Goal: Task Accomplishment & Management: Manage account settings

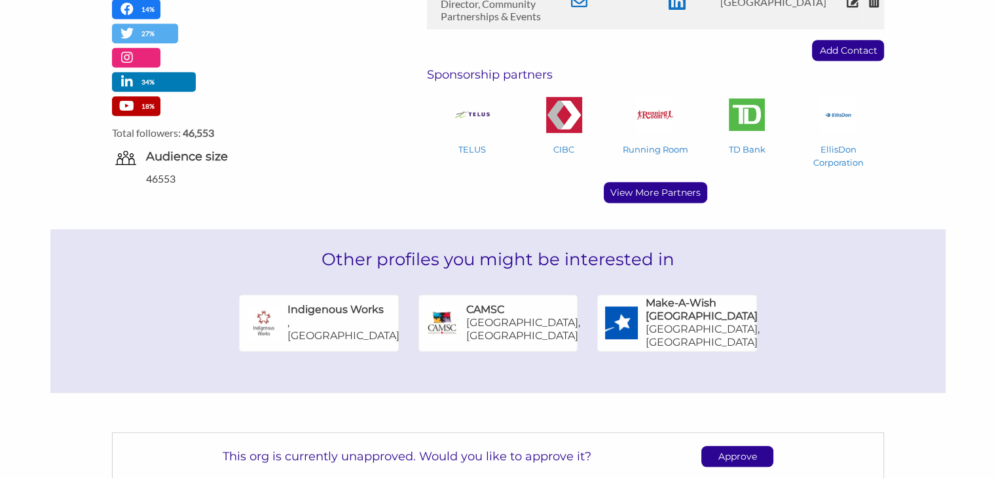
scroll to position [715, 0]
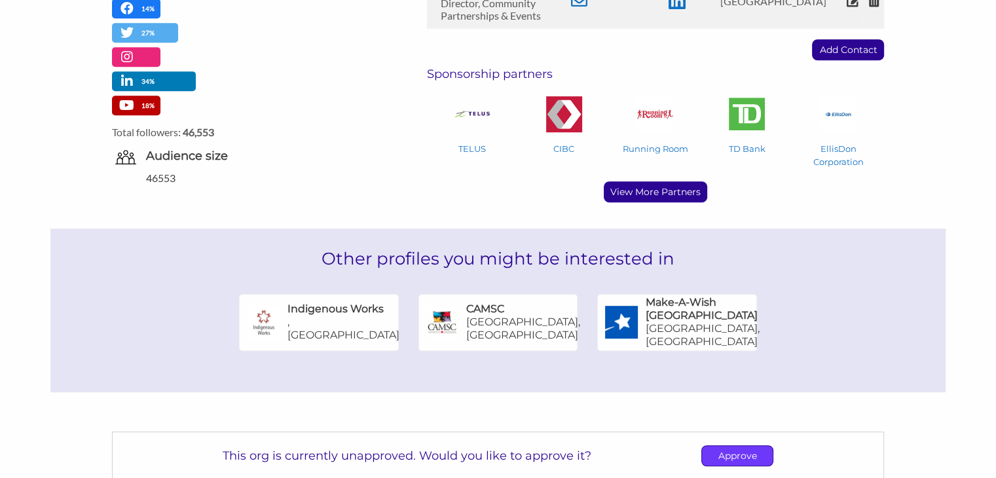
click at [734, 446] on p "Approve" at bounding box center [737, 456] width 71 height 20
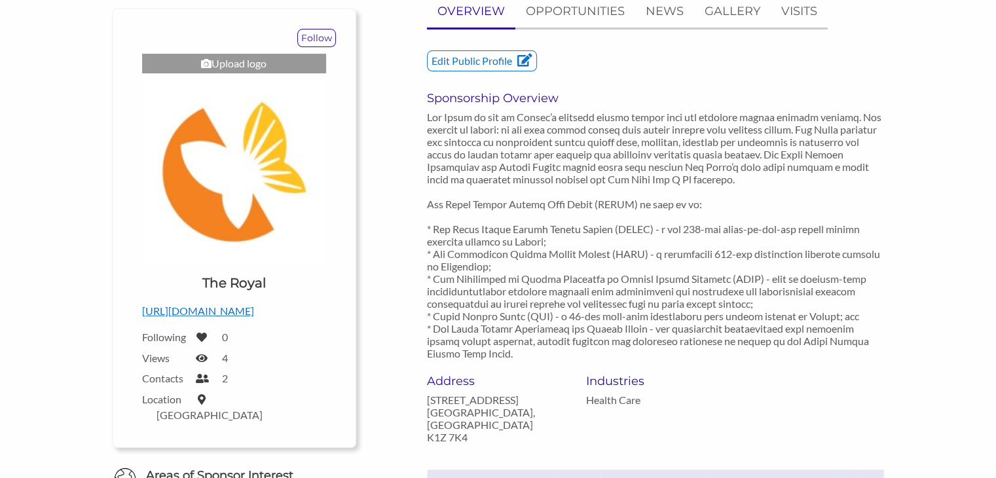
scroll to position [0, 0]
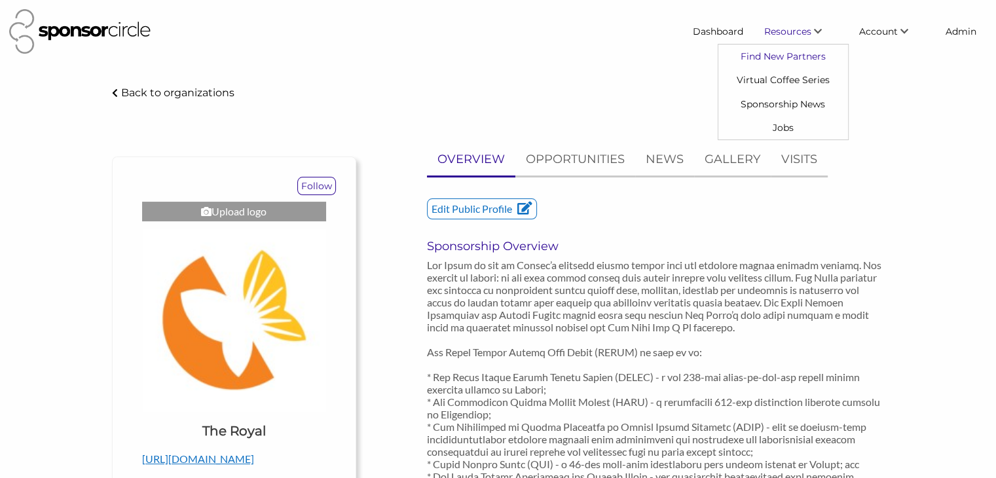
click at [770, 48] on link "Find New Partners" at bounding box center [783, 57] width 130 height 24
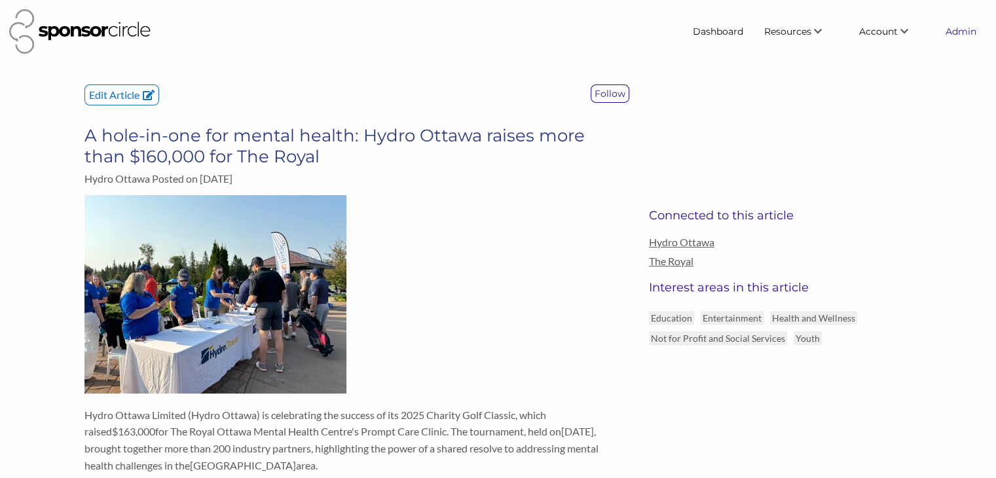
click at [952, 35] on link "Admin" at bounding box center [961, 32] width 52 height 24
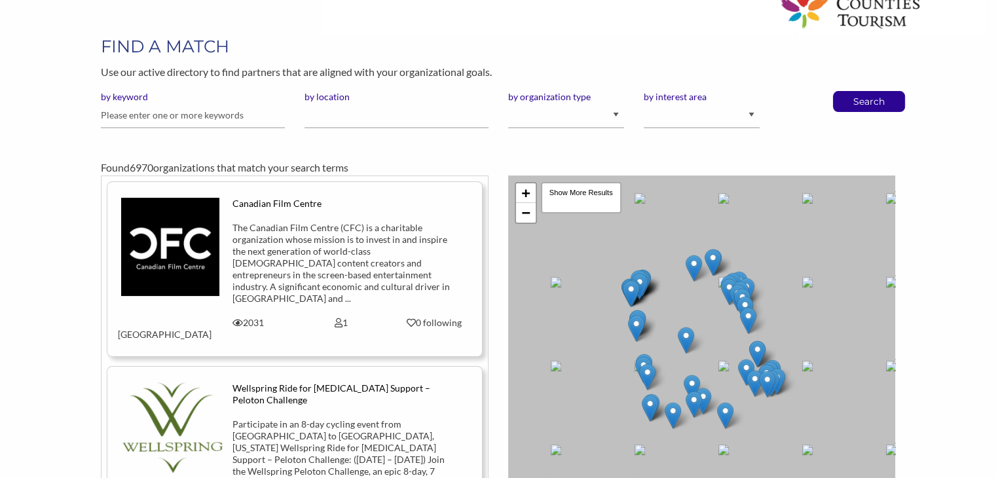
scroll to position [103, 0]
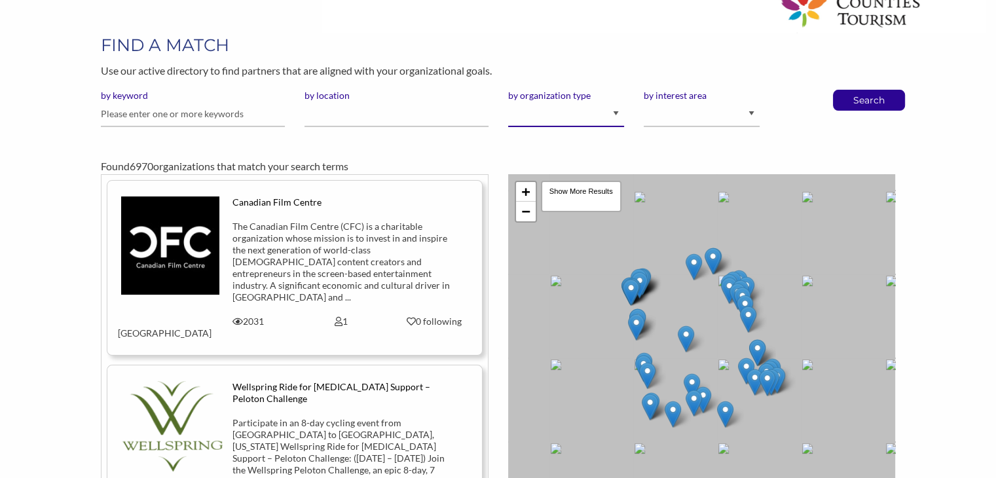
click at [581, 117] on select "I am an event organizer seeking new partnerships with suppliers, exhibitors or …" at bounding box center [566, 114] width 116 height 26
select select "Sponsor"
click at [508, 101] on select "I am an event organizer seeking new partnerships with suppliers, exhibitors or …" at bounding box center [566, 114] width 116 height 26
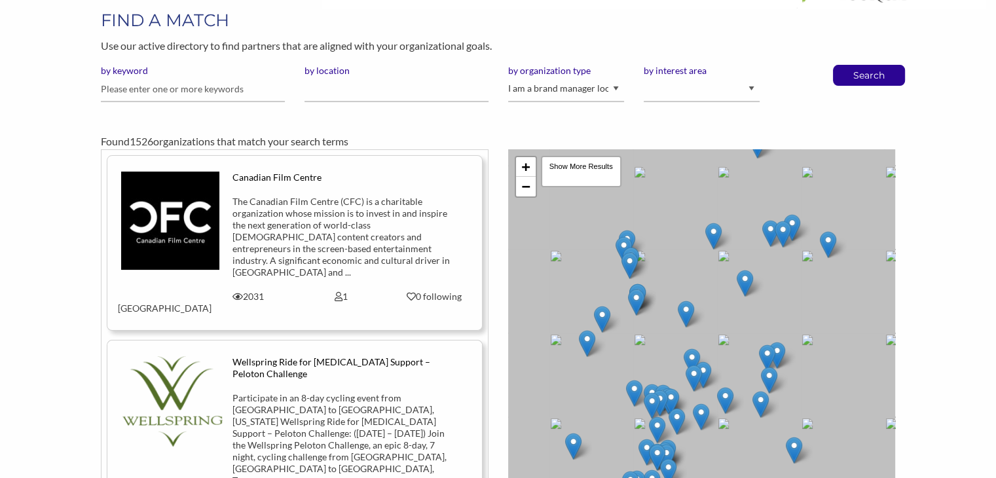
scroll to position [128, 0]
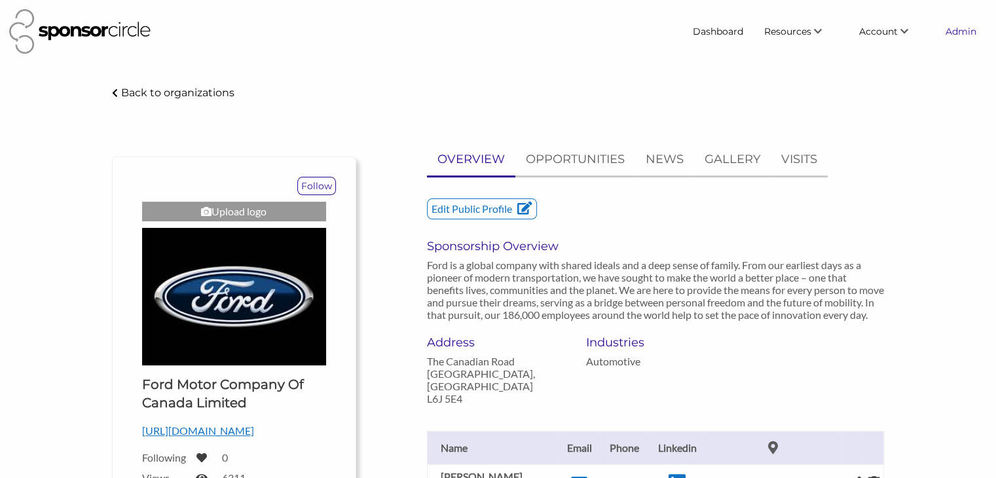
click at [958, 30] on link "Admin" at bounding box center [961, 32] width 52 height 24
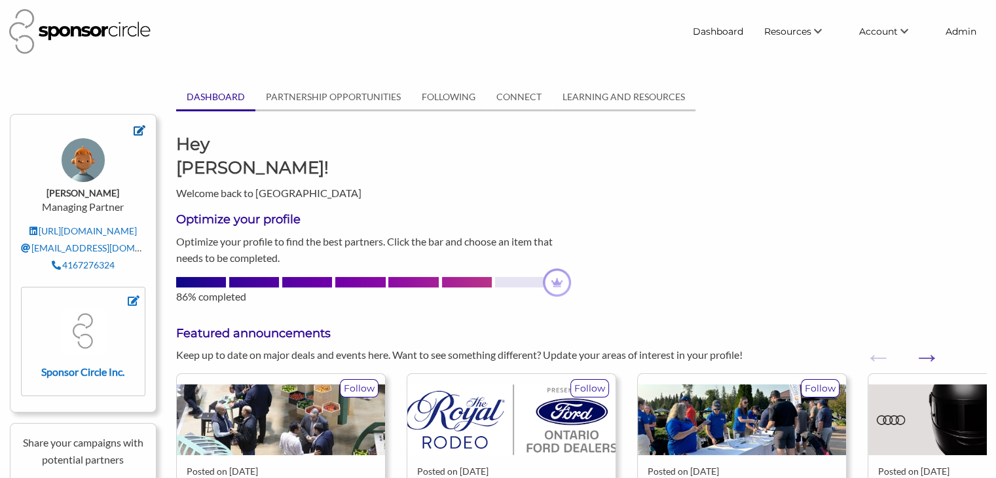
click at [136, 129] on icon at bounding box center [140, 130] width 12 height 10
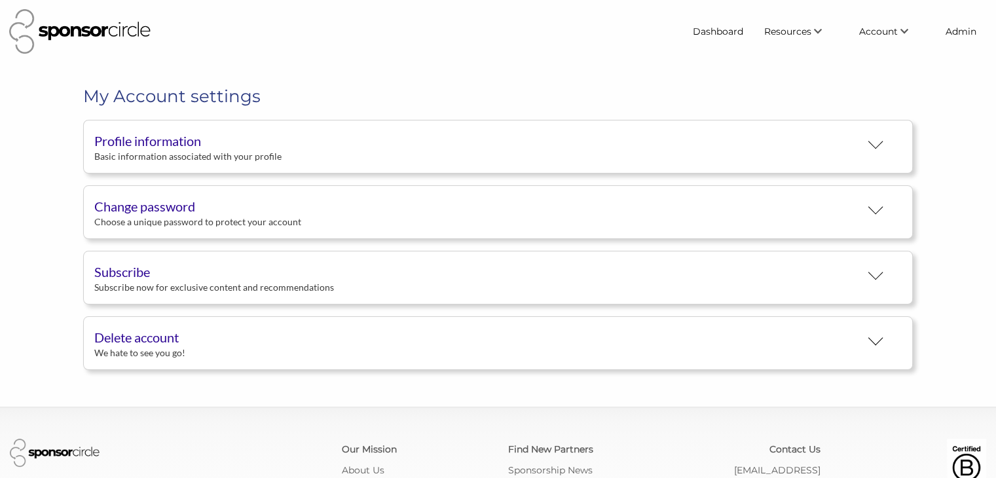
scroll to position [24, 0]
click at [136, 137] on div "Profile information" at bounding box center [477, 141] width 766 height 20
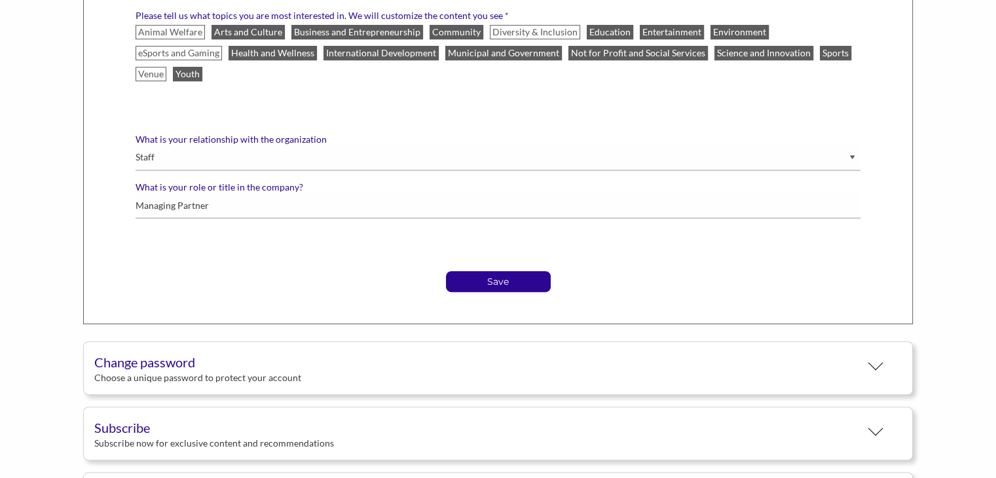
scroll to position [777, 0]
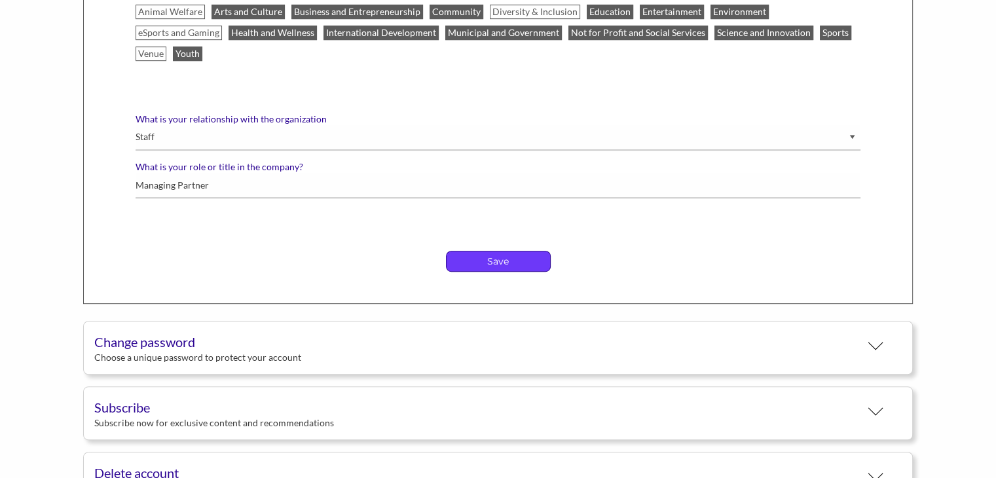
click at [484, 251] on p "Save" at bounding box center [497, 261] width 103 height 20
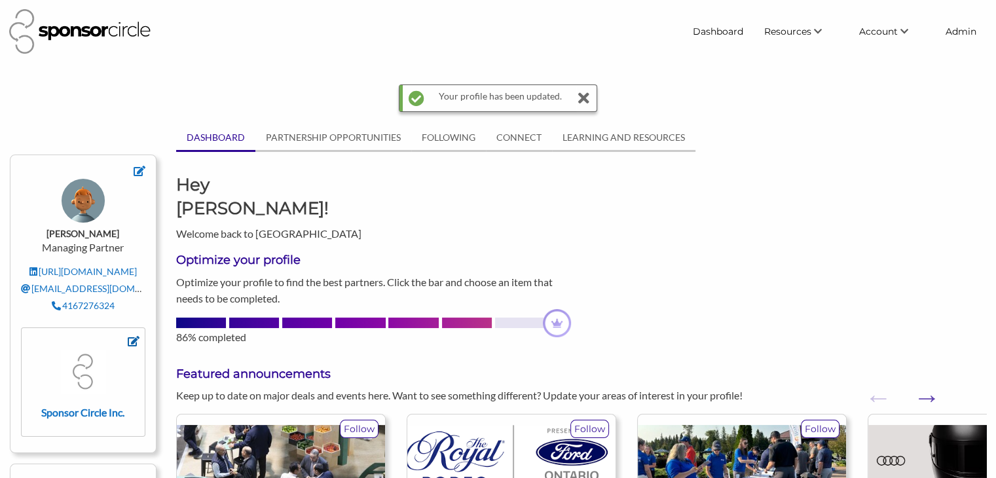
click at [134, 344] on icon at bounding box center [134, 341] width 12 height 10
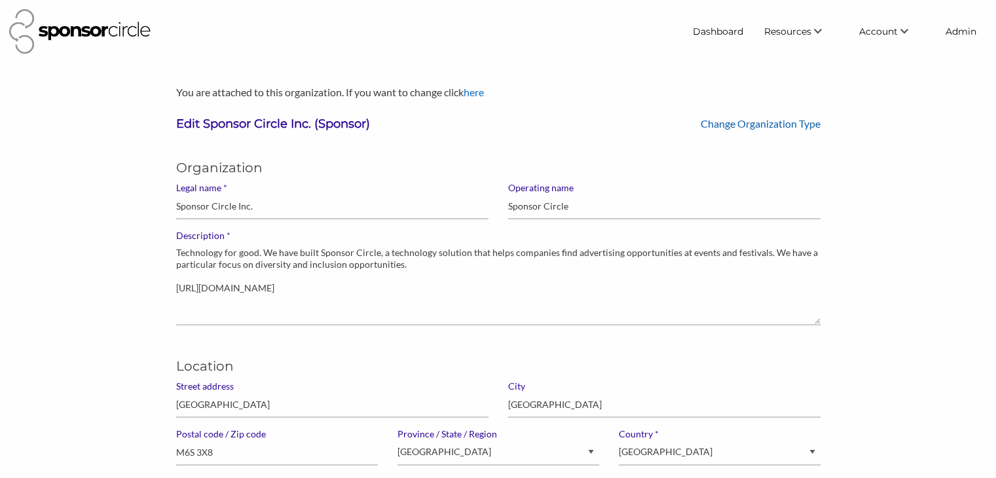
click at [721, 128] on link "Change Organization Type" at bounding box center [760, 123] width 120 height 12
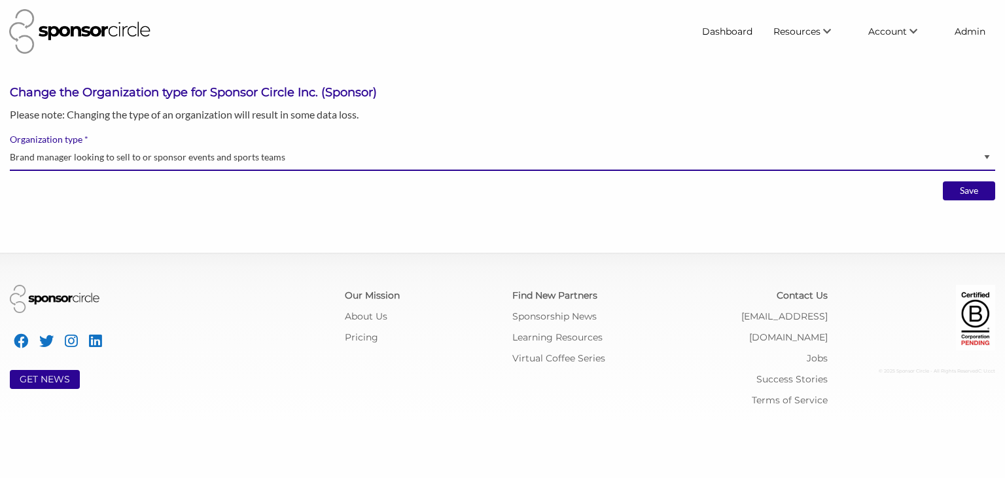
click at [712, 162] on select "Brand manager looking to sell to or sponsor events and sports teams Event organ…" at bounding box center [503, 158] width 986 height 26
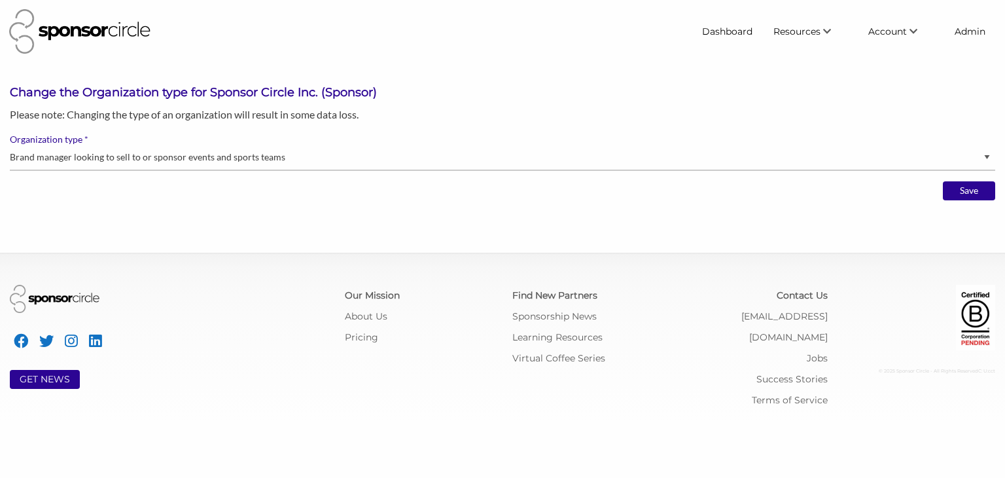
click at [621, 87] on h3 "Change the Organization type for Sponsor Circle Inc. (Sponsor)" at bounding box center [503, 92] width 986 height 16
click at [956, 21] on link "Admin" at bounding box center [971, 32] width 52 height 24
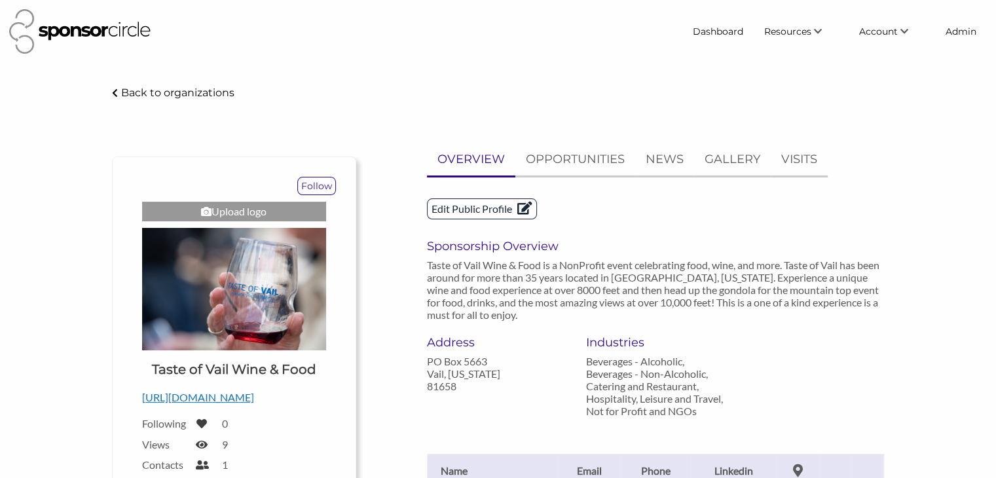
click at [471, 205] on p "Edit Public Profile" at bounding box center [481, 209] width 109 height 20
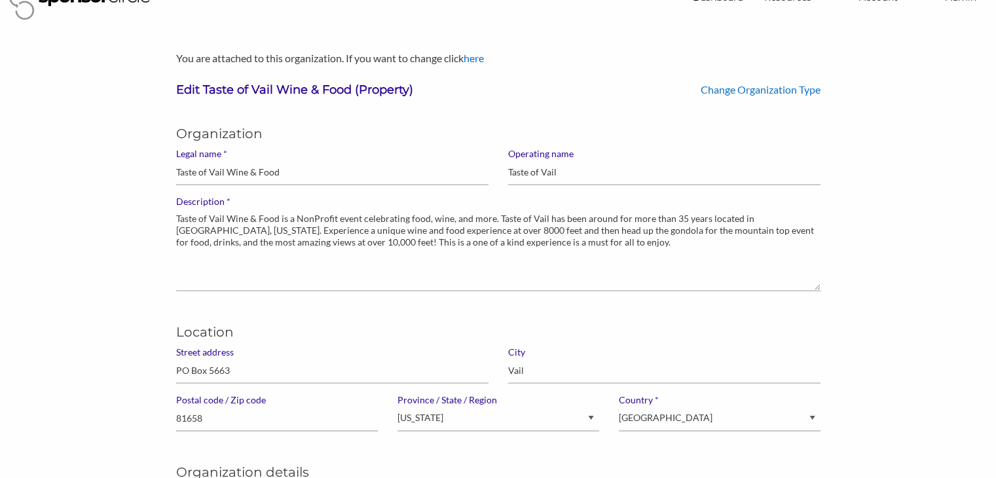
scroll to position [28, 0]
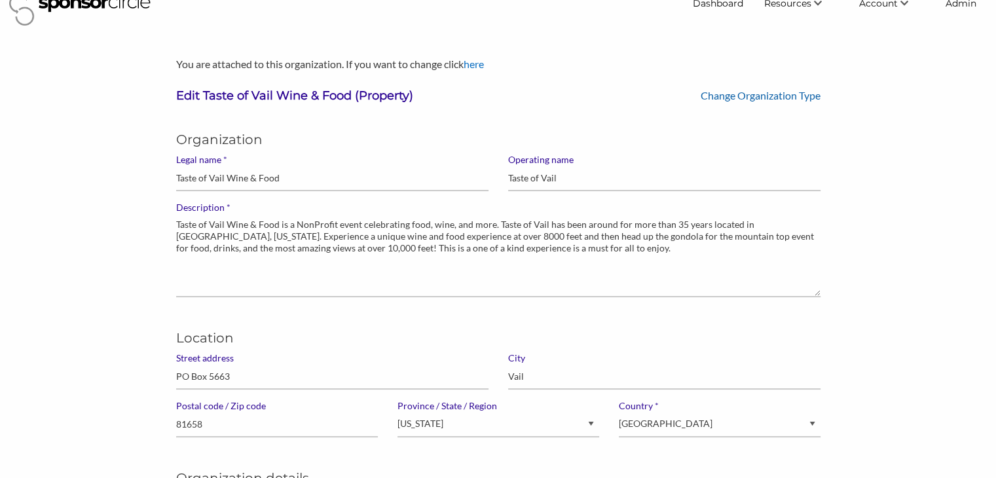
click at [755, 95] on link "Change Organization Type" at bounding box center [760, 95] width 120 height 12
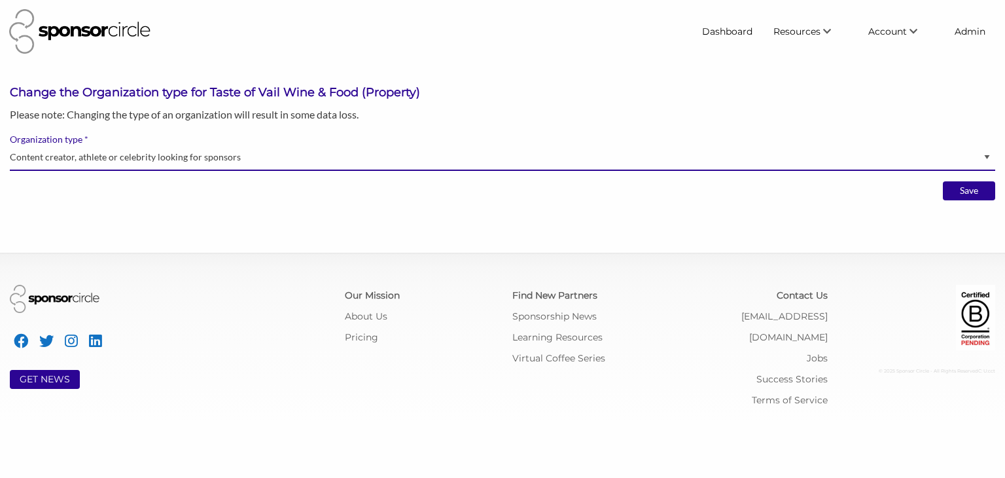
click at [948, 162] on select "Brand manager looking to sell to or sponsor events and sports teams Event organ…" at bounding box center [503, 158] width 986 height 26
select select "Property"
click at [10, 145] on select "Brand manager looking to sell to or sponsor events and sports teams Event organ…" at bounding box center [503, 158] width 986 height 26
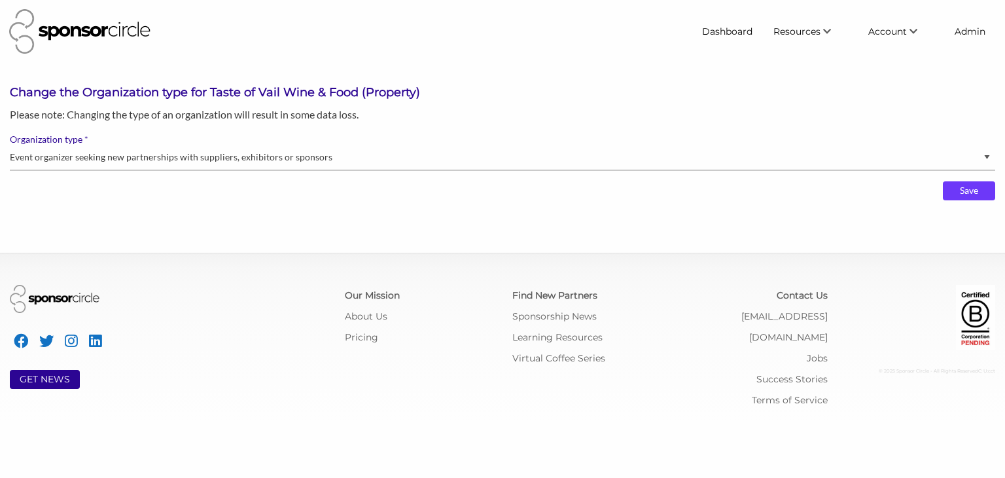
click at [958, 192] on input "Save" at bounding box center [969, 191] width 52 height 20
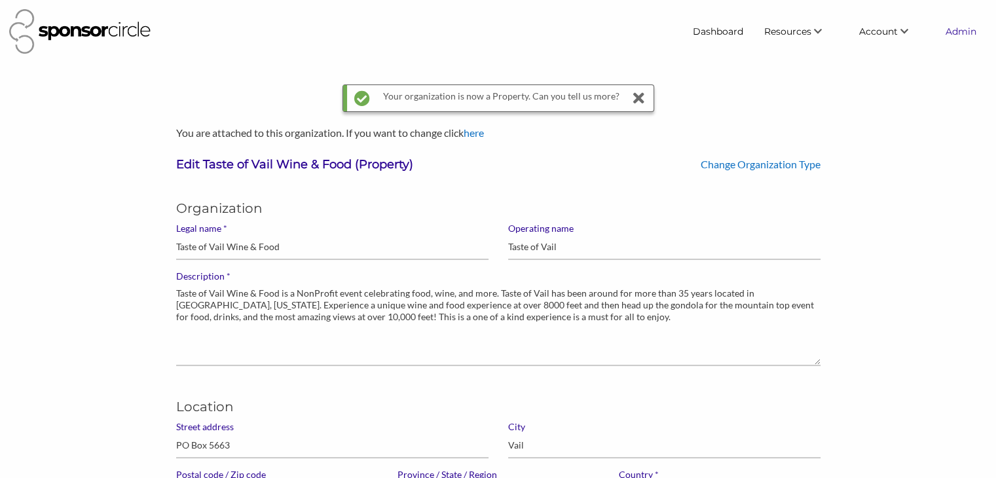
click at [953, 33] on link "Admin" at bounding box center [961, 32] width 52 height 24
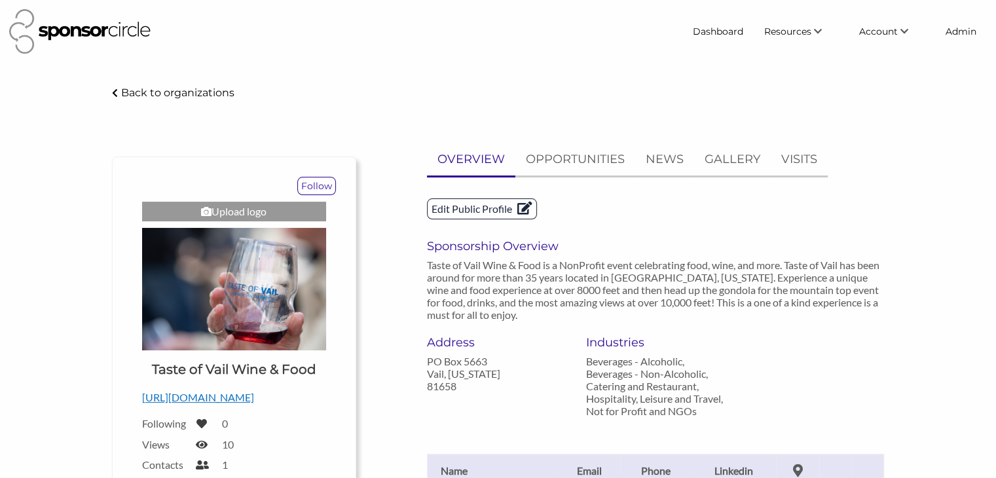
click at [471, 211] on p "Edit Public Profile" at bounding box center [481, 209] width 109 height 20
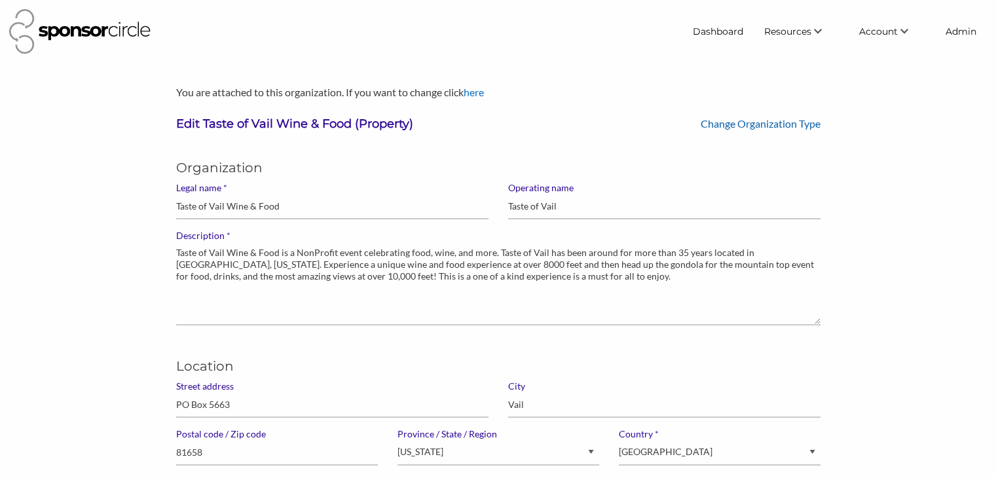
click at [765, 125] on link "Change Organization Type" at bounding box center [760, 123] width 120 height 12
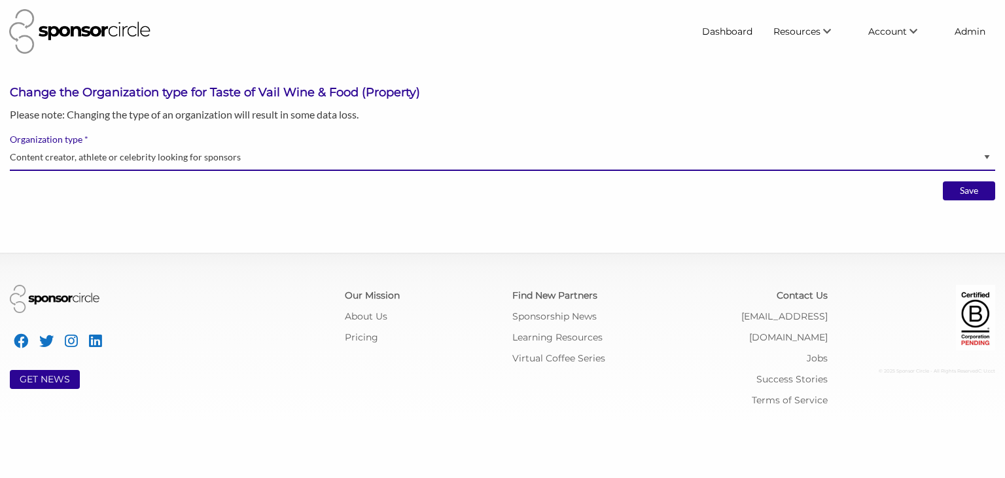
click at [888, 165] on select "Brand manager looking to sell to or sponsor events and sports teams Event organ…" at bounding box center [503, 158] width 986 height 26
select select "Property"
click at [10, 145] on select "Brand manager looking to sell to or sponsor events and sports teams Event organ…" at bounding box center [503, 158] width 986 height 26
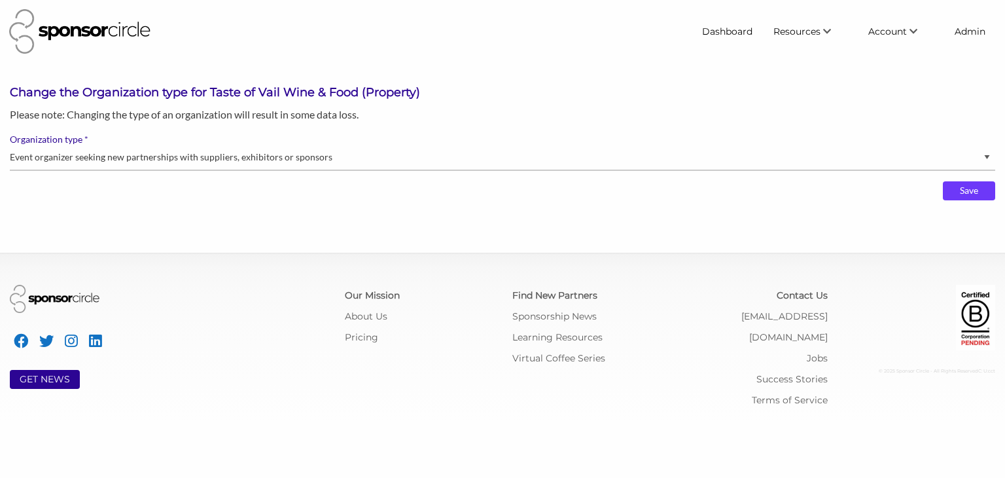
click at [977, 196] on input "Save" at bounding box center [969, 191] width 52 height 20
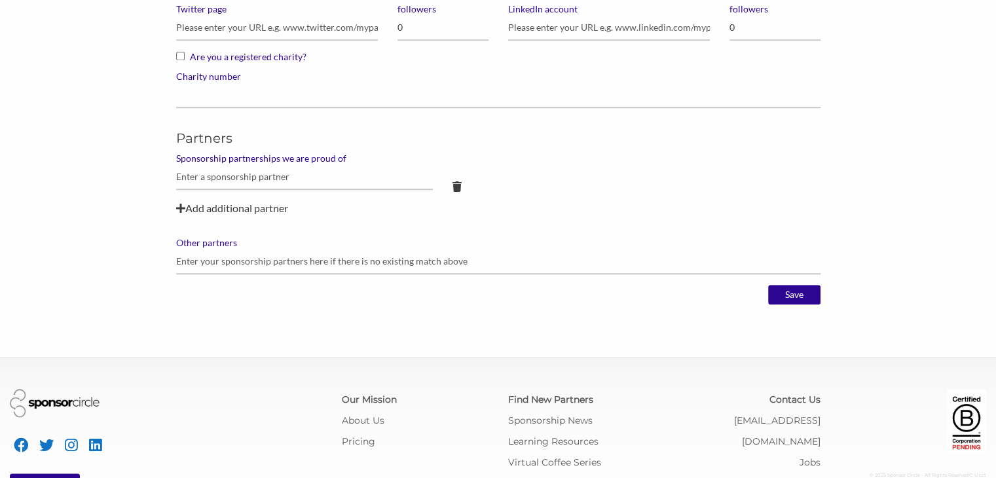
scroll to position [1149, 0]
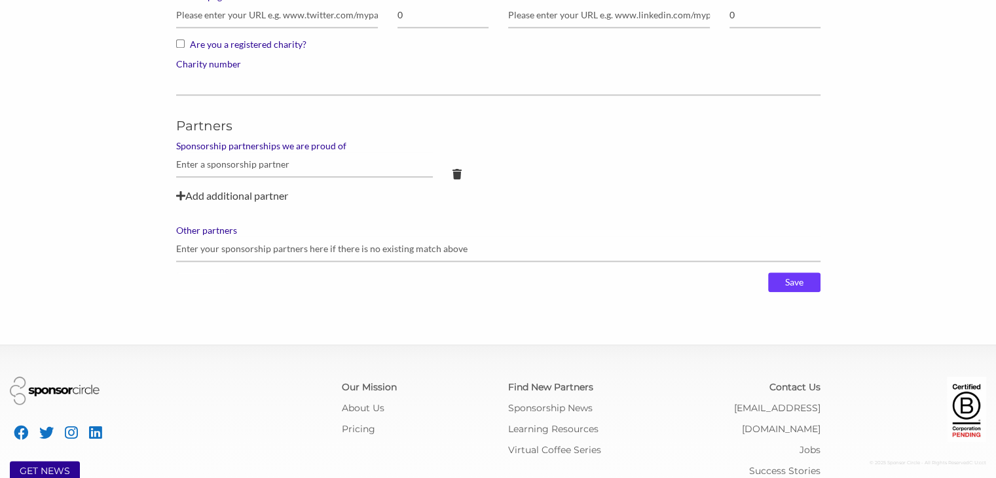
click at [786, 279] on input "Save" at bounding box center [794, 282] width 52 height 20
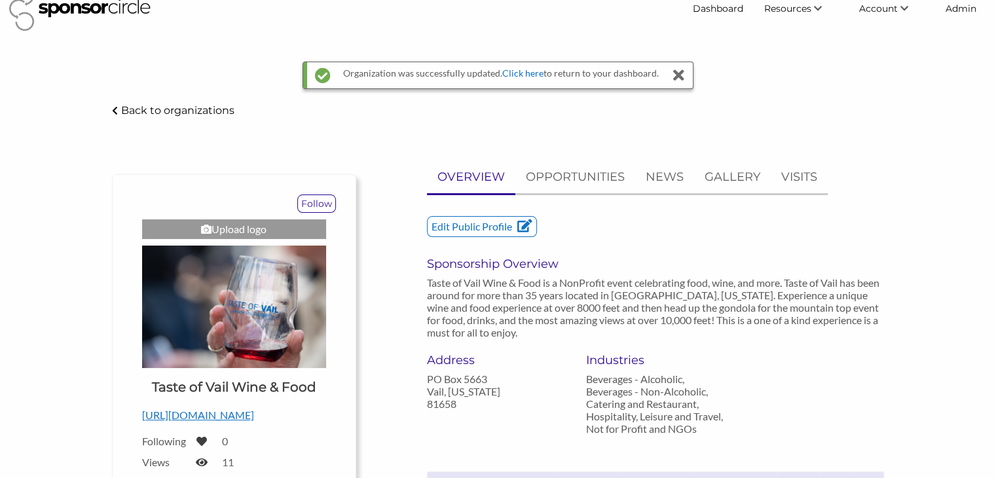
scroll to position [24, 0]
click at [960, 14] on link "Admin" at bounding box center [961, 8] width 52 height 24
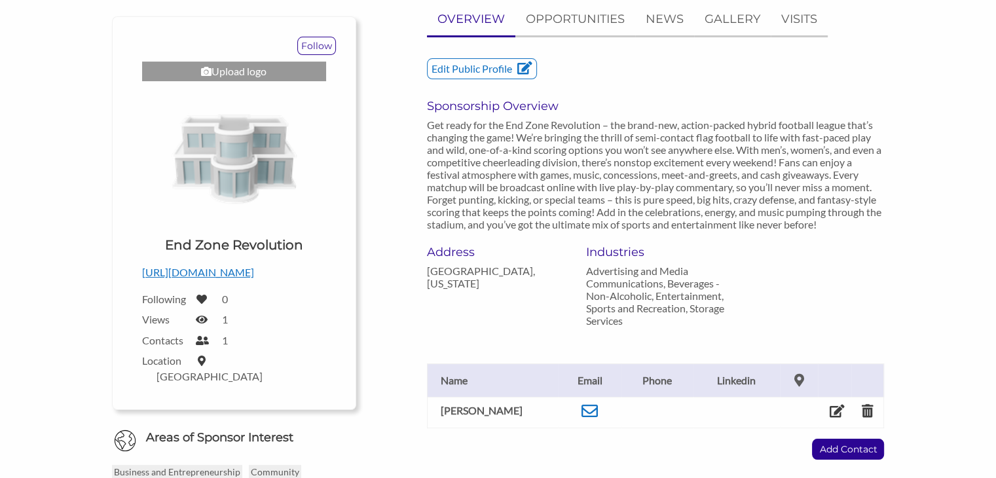
scroll to position [141, 0]
click at [443, 63] on p "Edit Public Profile" at bounding box center [481, 68] width 109 height 20
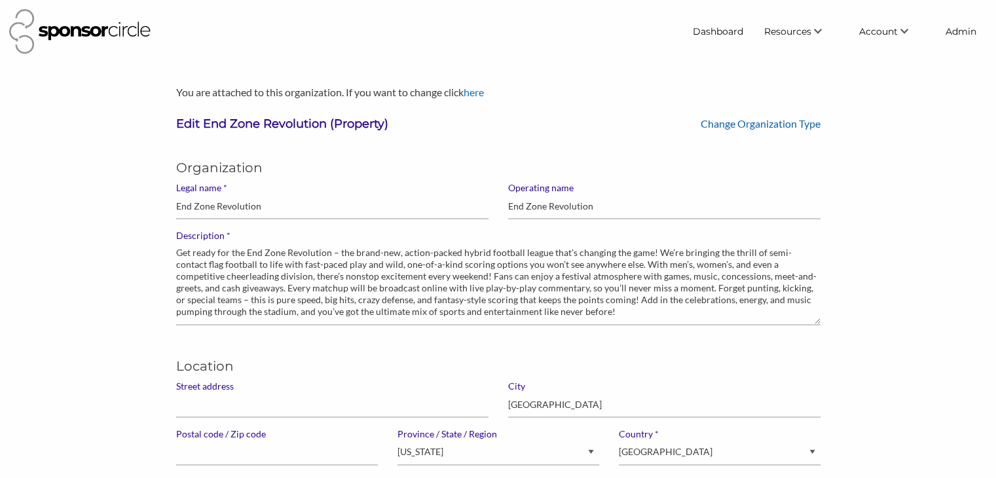
click at [727, 122] on link "Change Organization Type" at bounding box center [760, 123] width 120 height 12
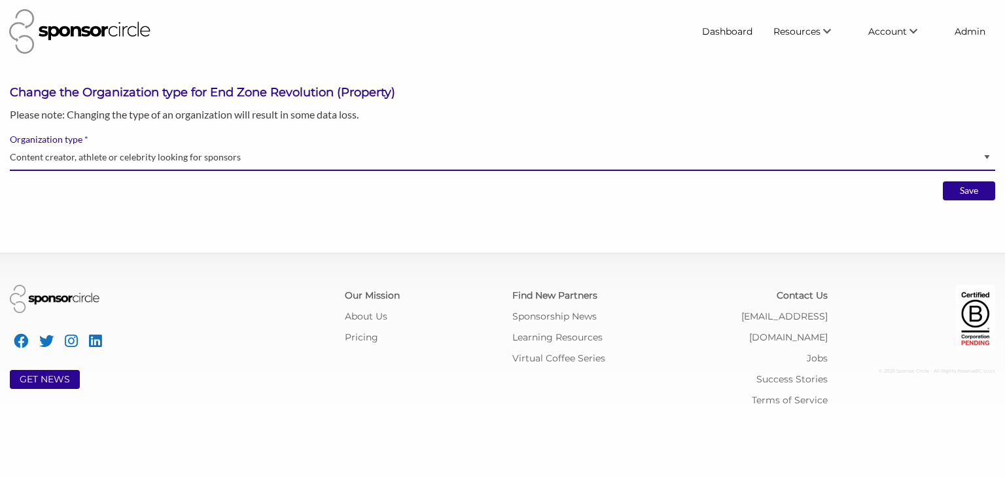
click at [822, 159] on select "Brand manager looking to sell to or sponsor events and sports teams Event organ…" at bounding box center [503, 158] width 986 height 26
select select "Property"
click at [10, 145] on select "Brand manager looking to sell to or sponsor events and sports teams Event organ…" at bounding box center [503, 158] width 986 height 26
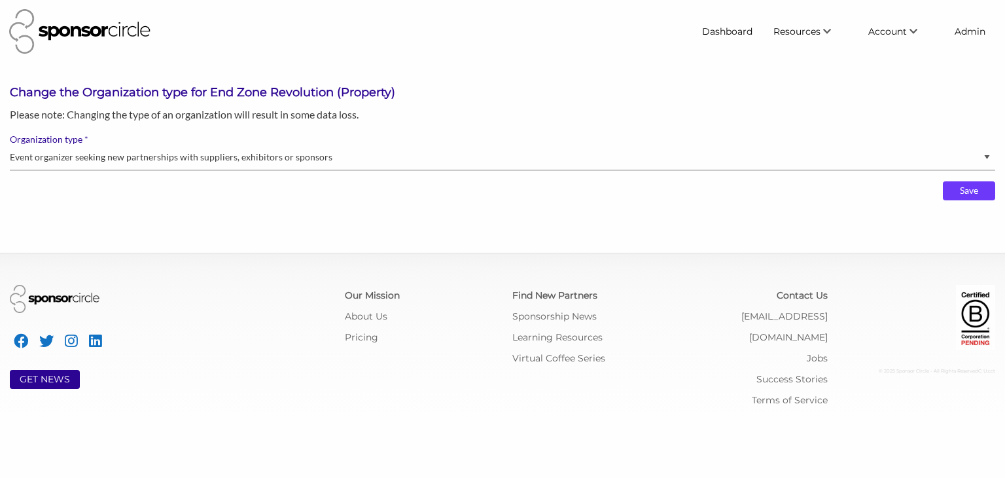
click at [964, 192] on input "Save" at bounding box center [969, 191] width 52 height 20
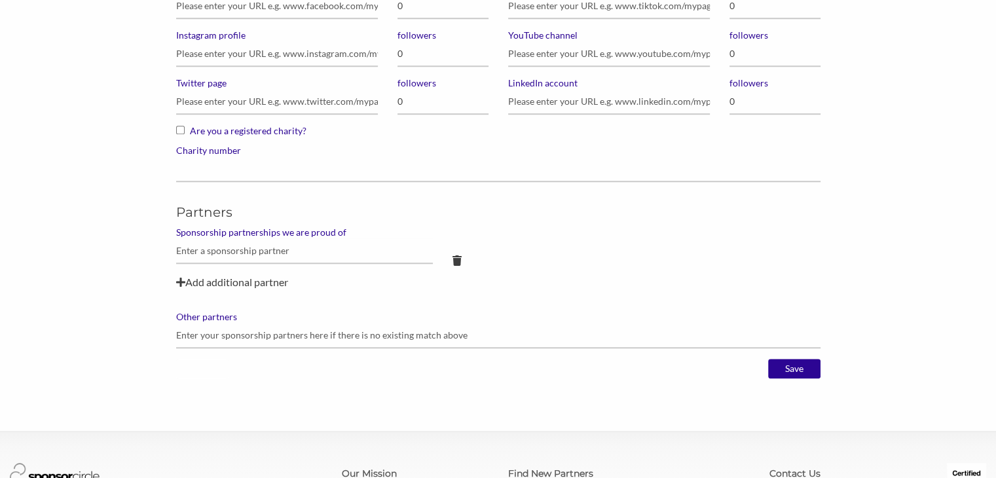
scroll to position [1063, 0]
click at [796, 367] on input "Save" at bounding box center [794, 368] width 52 height 20
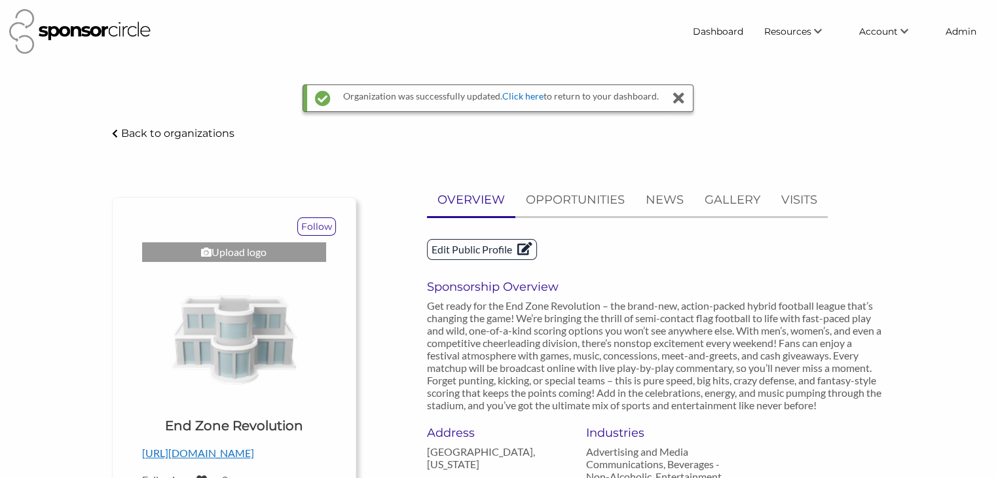
click at [489, 250] on p "Edit Public Profile" at bounding box center [481, 250] width 109 height 20
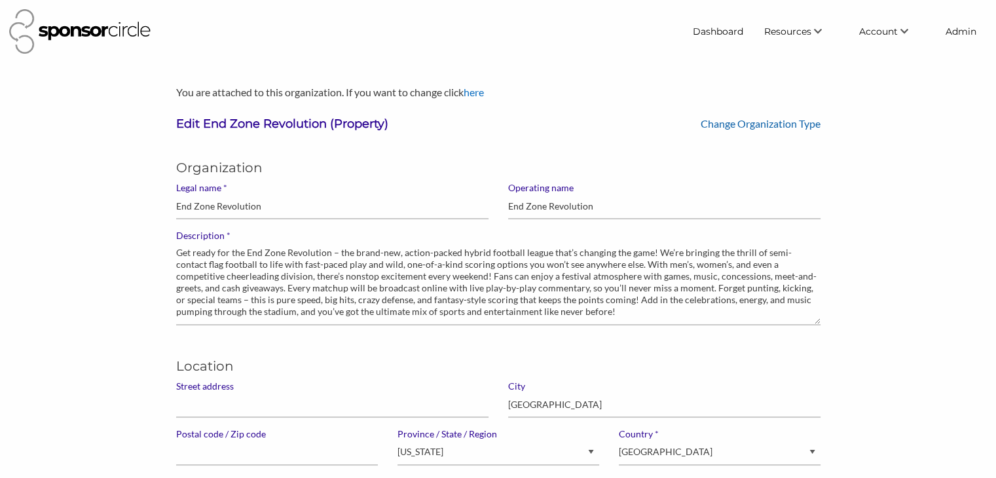
click at [718, 124] on link "Change Organization Type" at bounding box center [760, 123] width 120 height 12
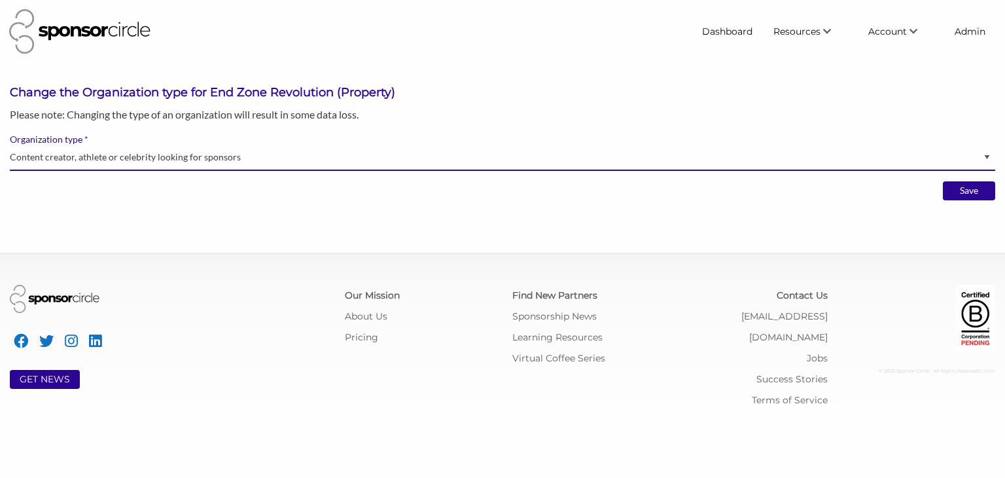
click at [769, 164] on select "Brand manager looking to sell to or sponsor events and sports teams Event organ…" at bounding box center [503, 158] width 986 height 26
select select "Property"
click at [10, 145] on select "Brand manager looking to sell to or sponsor events and sports teams Event organ…" at bounding box center [503, 158] width 986 height 26
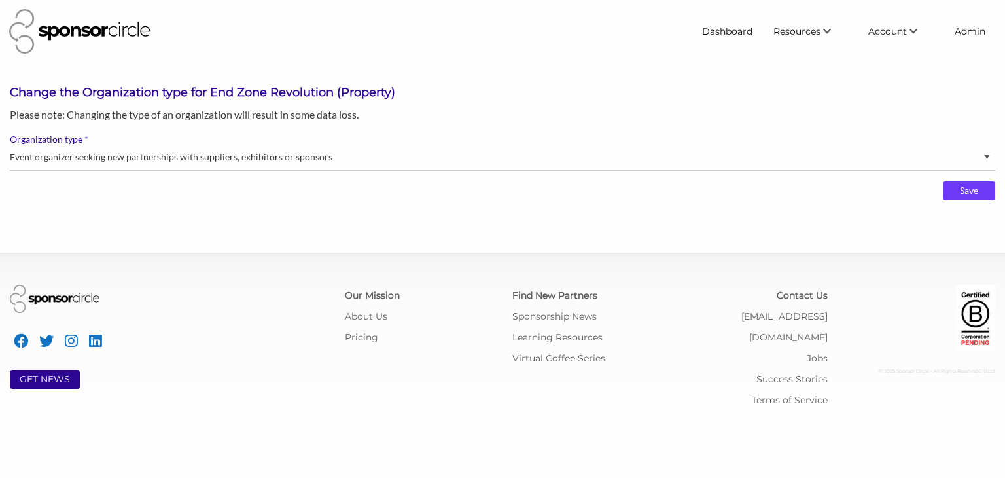
click at [958, 192] on input "Save" at bounding box center [969, 191] width 52 height 20
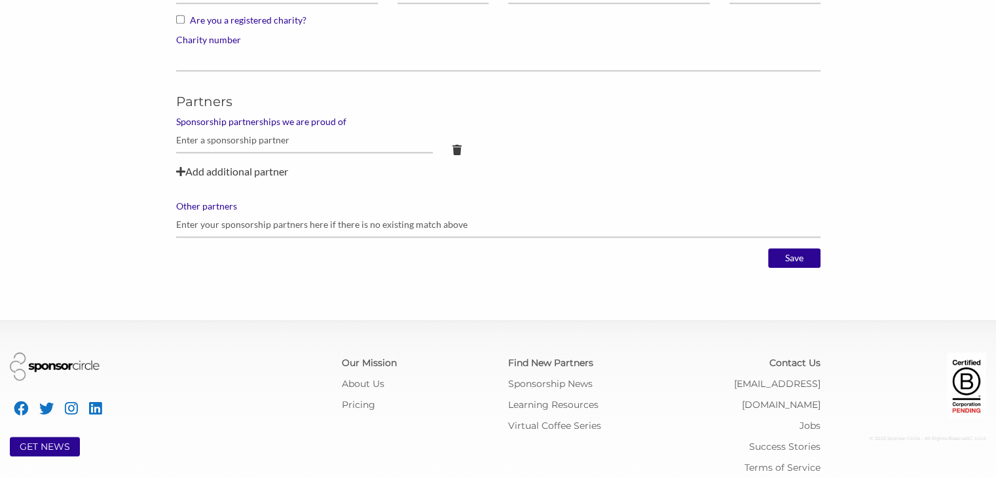
scroll to position [1174, 0]
click at [807, 251] on input "Save" at bounding box center [794, 257] width 52 height 20
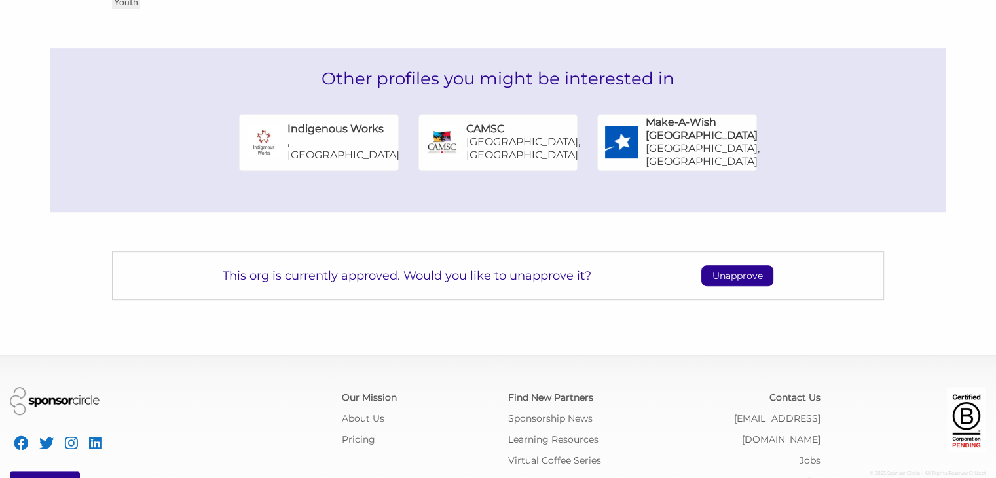
scroll to position [709, 0]
